Goal: Navigation & Orientation: Find specific page/section

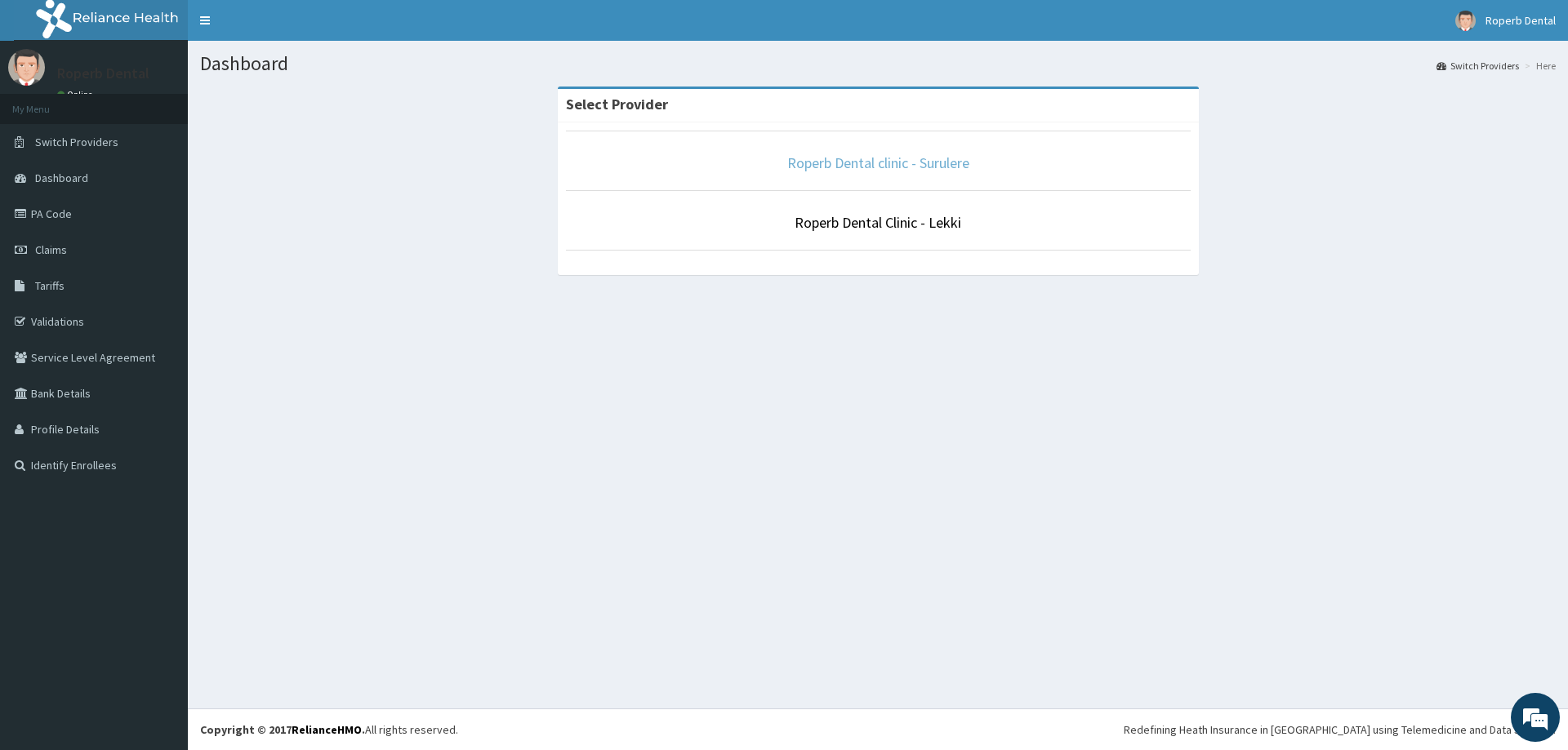
click at [844, 160] on link "Roperb Dental clinic - Surulere" at bounding box center [878, 163] width 182 height 19
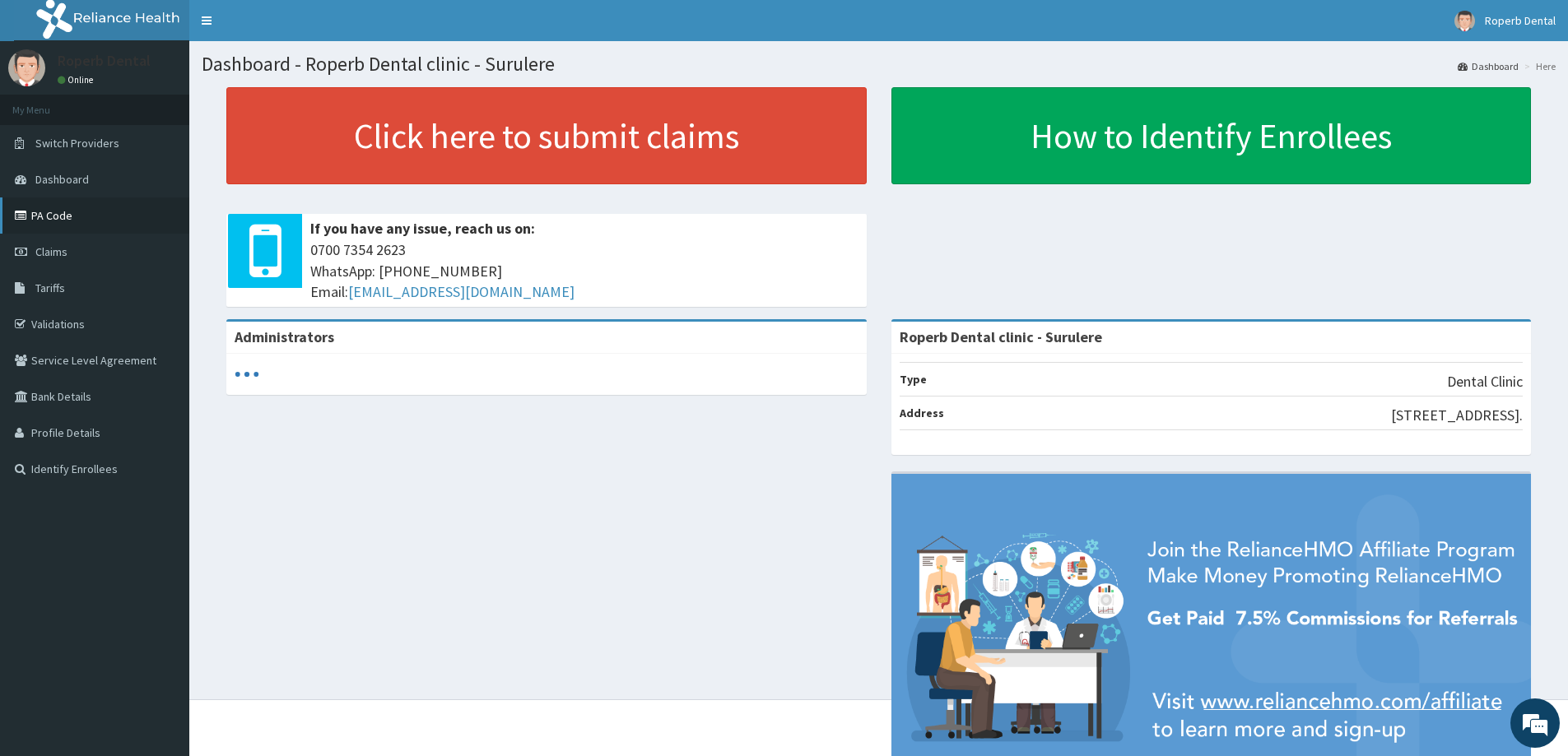
click at [70, 220] on link "PA Code" at bounding box center [94, 216] width 189 height 37
